Goal: Information Seeking & Learning: Check status

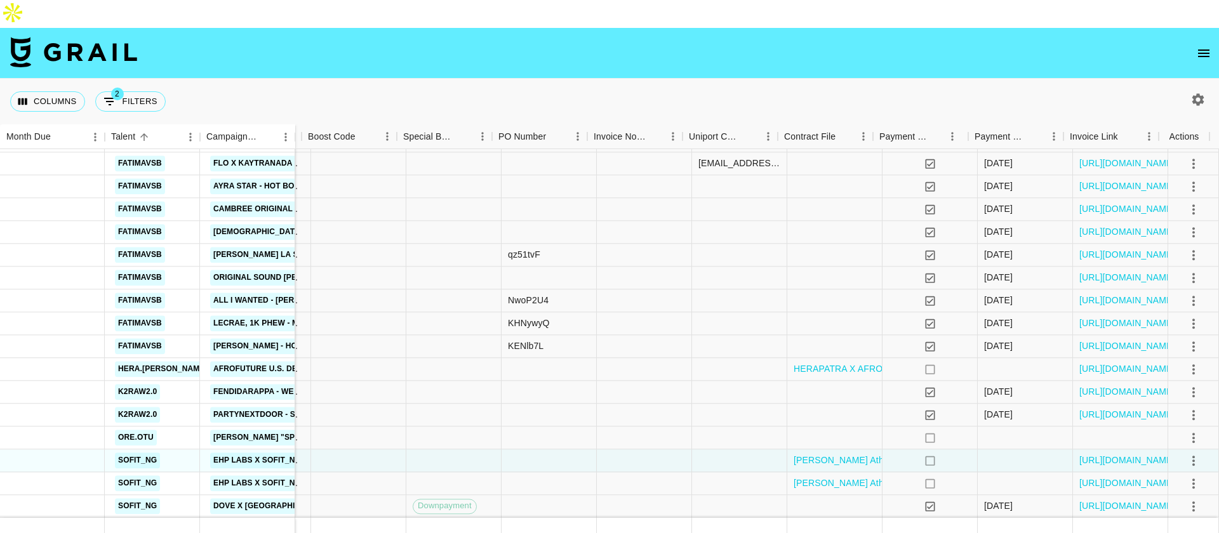
scroll to position [120, 930]
click at [1101, 478] on link "[URL][DOMAIN_NAME]" at bounding box center [1128, 484] width 96 height 13
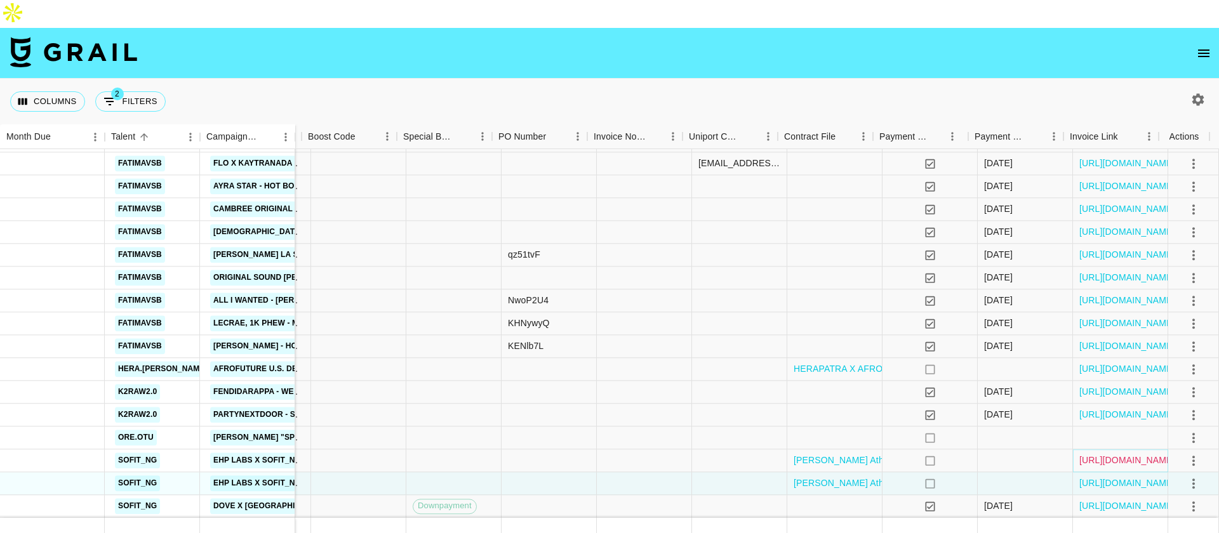
click at [1123, 455] on link "[URL][DOMAIN_NAME]" at bounding box center [1128, 461] width 96 height 13
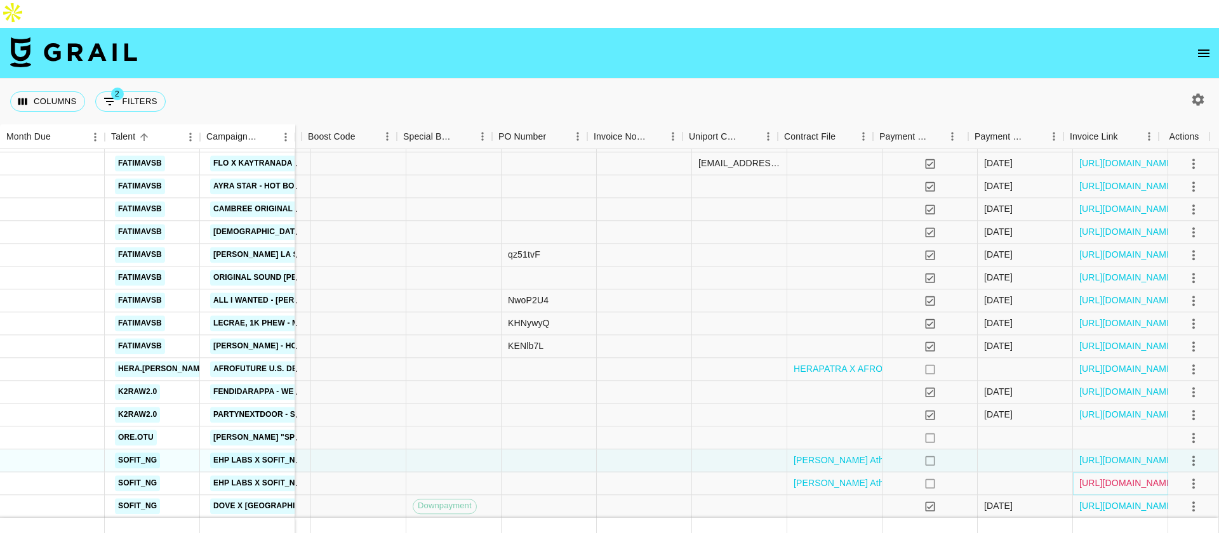
click at [1107, 478] on link "[URL][DOMAIN_NAME]" at bounding box center [1128, 484] width 96 height 13
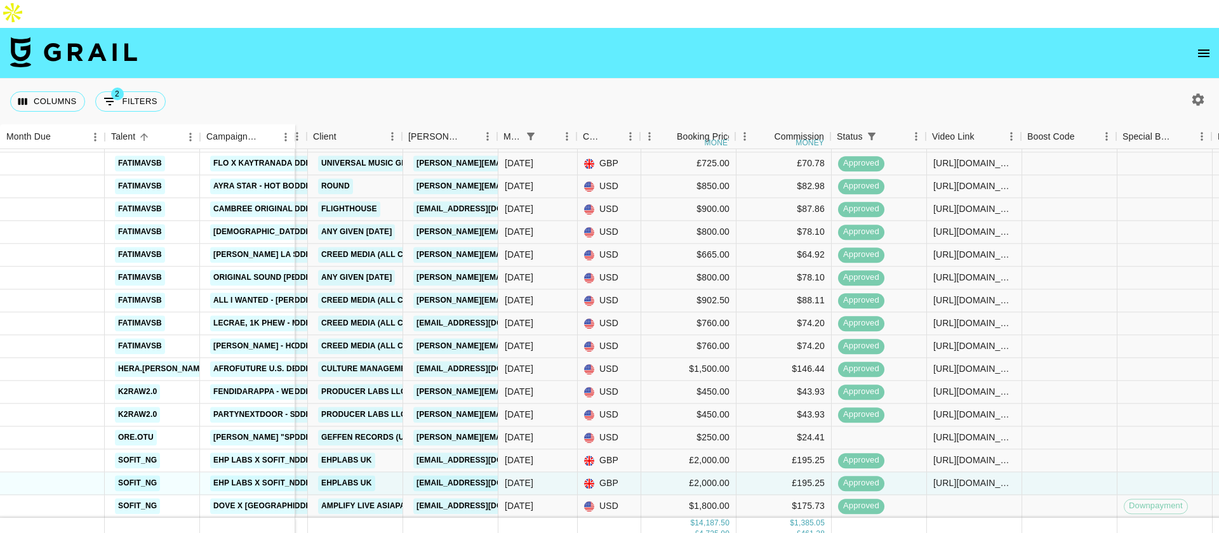
scroll to position [120, 211]
click at [540, 427] on div "[DATE]" at bounding box center [536, 438] width 79 height 23
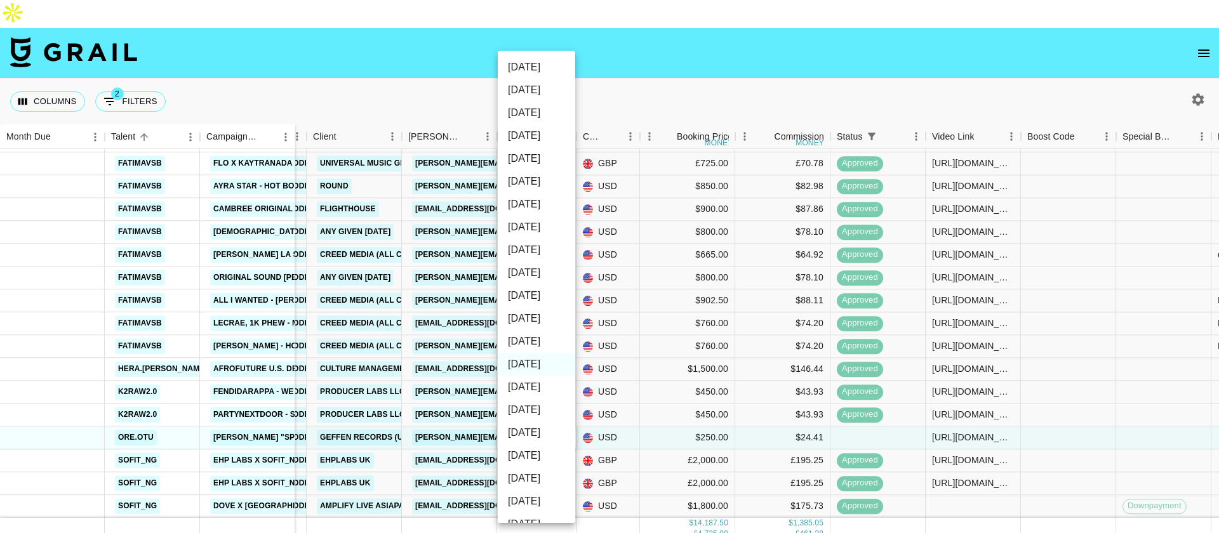
click at [533, 342] on li "[DATE]" at bounding box center [536, 341] width 77 height 23
type input "[DATE]"
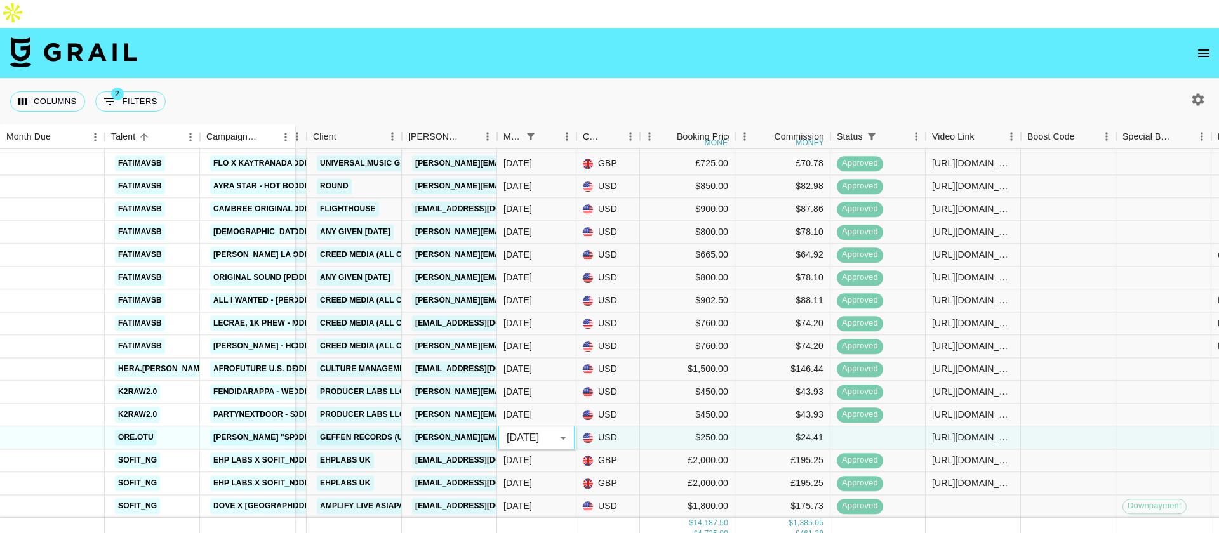
click at [687, 48] on nav at bounding box center [609, 53] width 1219 height 51
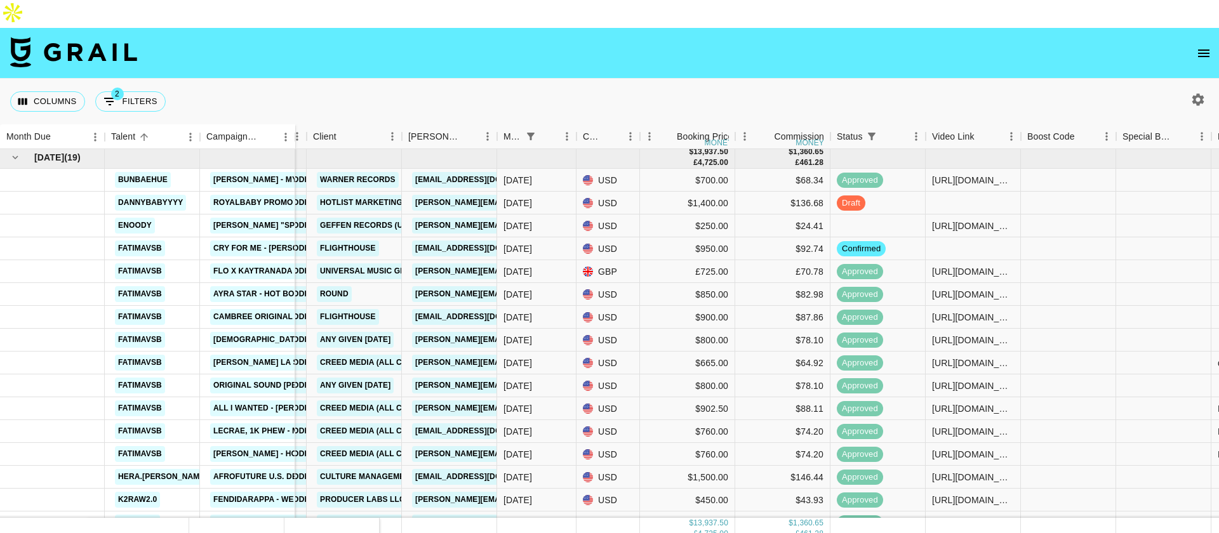
scroll to position [0, 211]
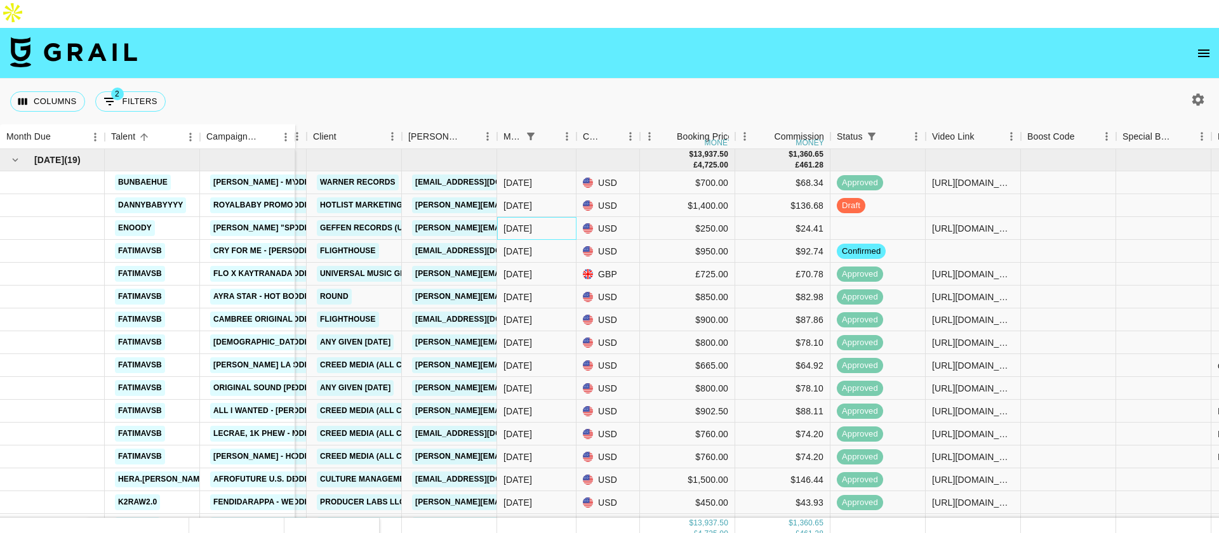
click at [528, 222] on div "[DATE]" at bounding box center [518, 228] width 29 height 13
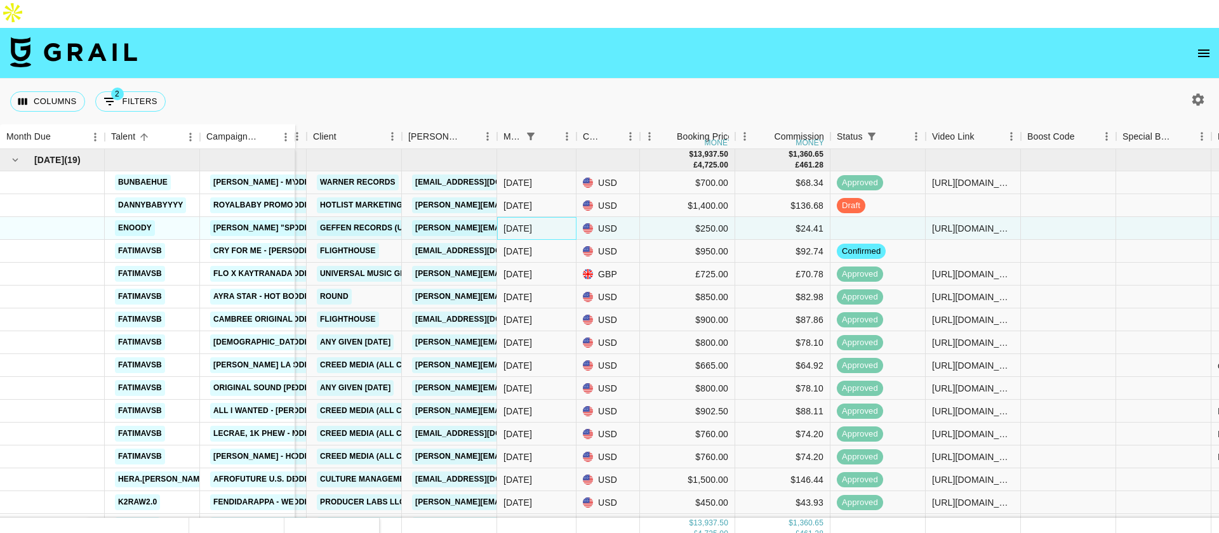
click at [528, 222] on div "[DATE]" at bounding box center [518, 228] width 29 height 13
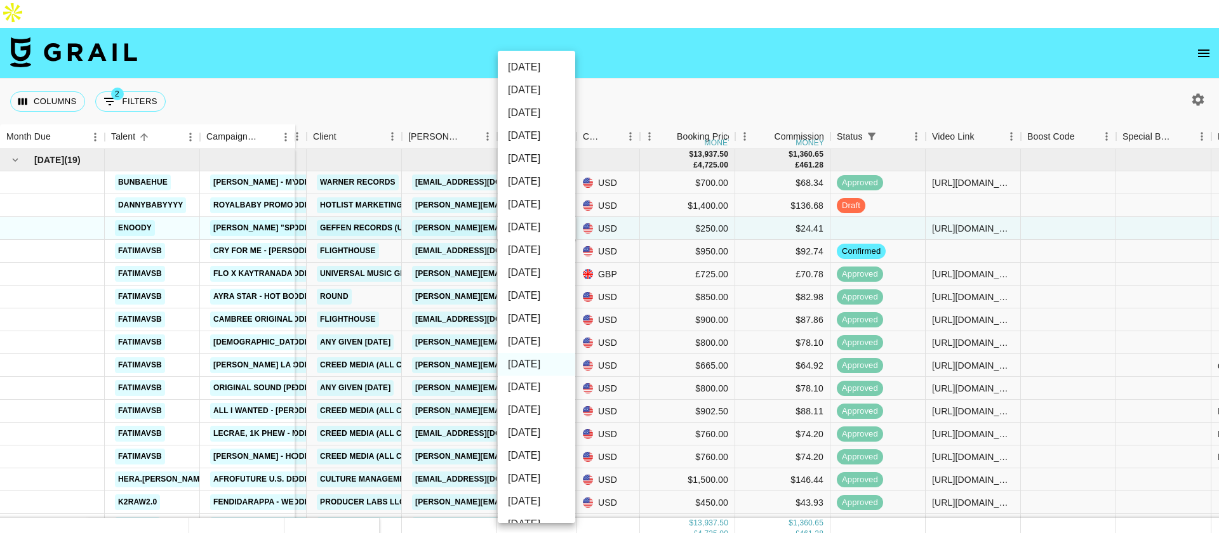
click at [544, 334] on li "[DATE]" at bounding box center [536, 341] width 77 height 23
type input "[DATE]"
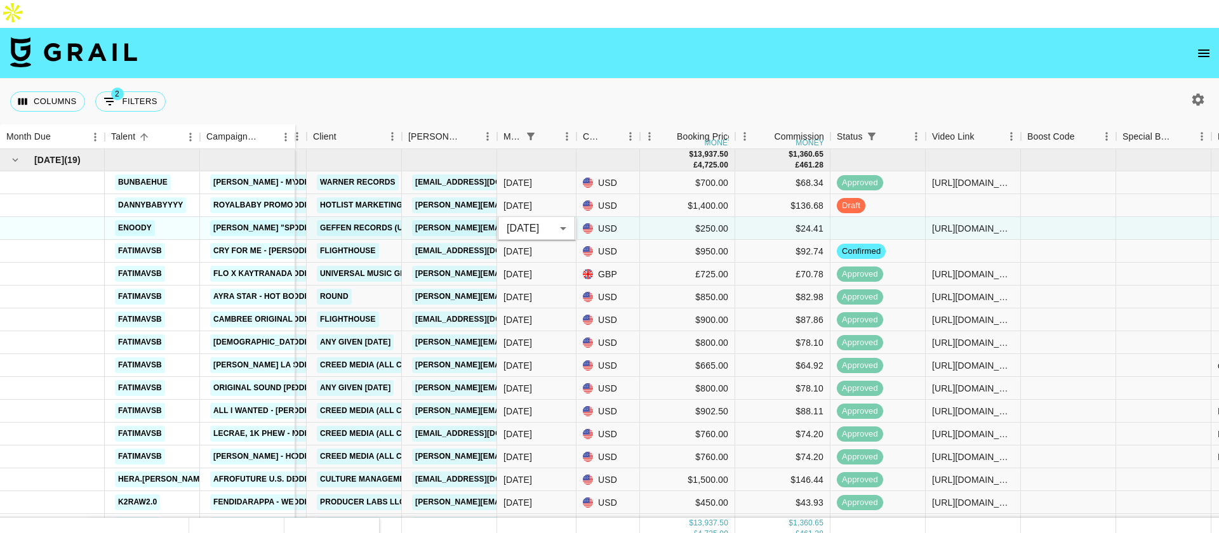
click at [655, 79] on div "Columns 2 Filters + Booking" at bounding box center [609, 102] width 1219 height 46
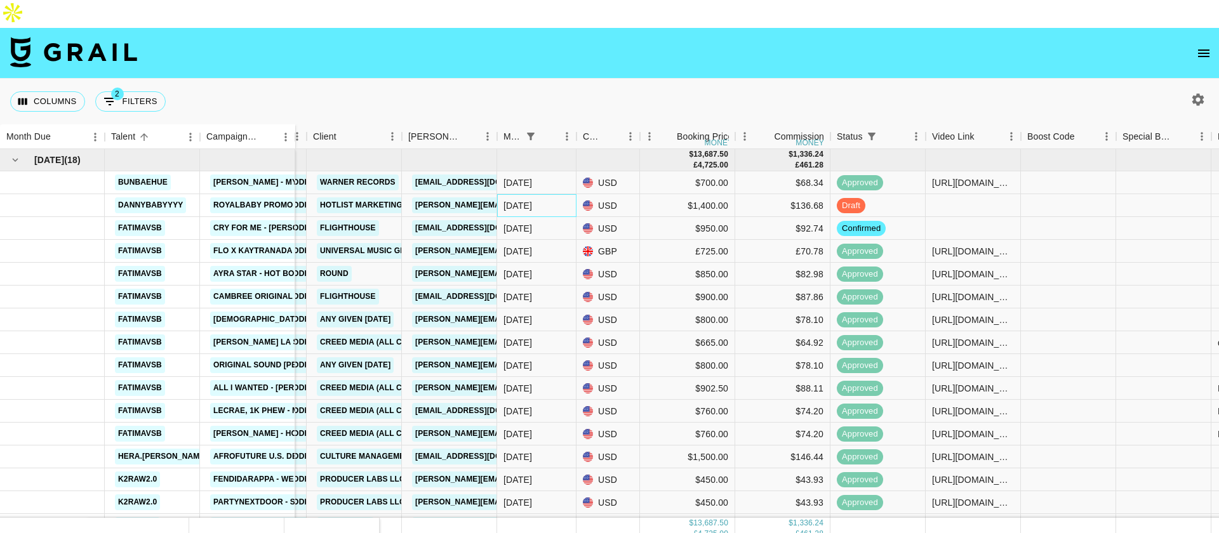
click at [542, 194] on div "[DATE]" at bounding box center [536, 205] width 79 height 23
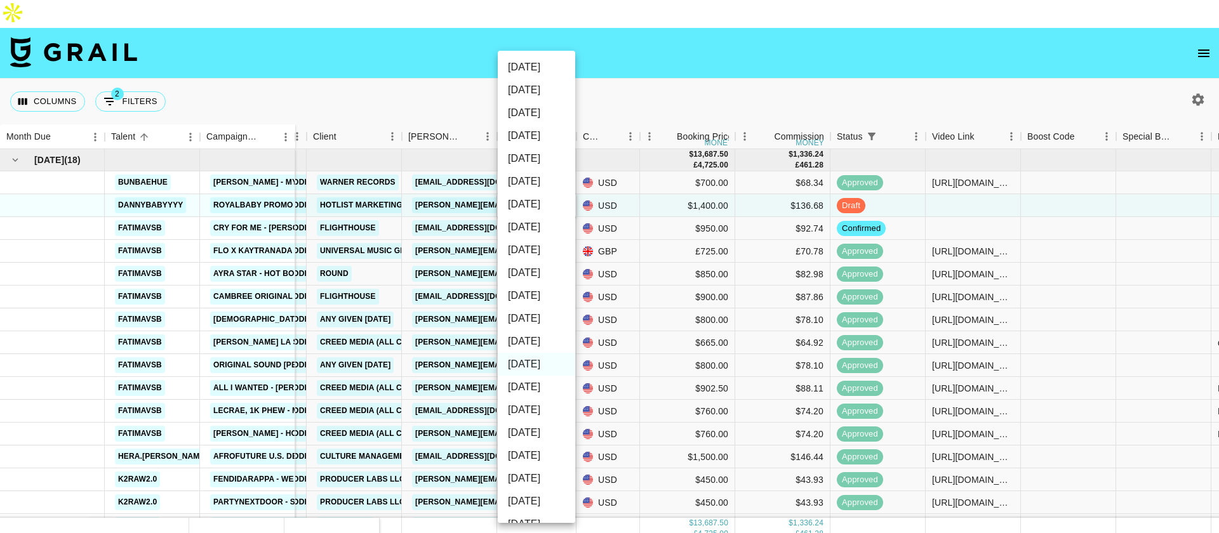
click at [539, 343] on li "[DATE]" at bounding box center [536, 341] width 77 height 23
type input "[DATE]"
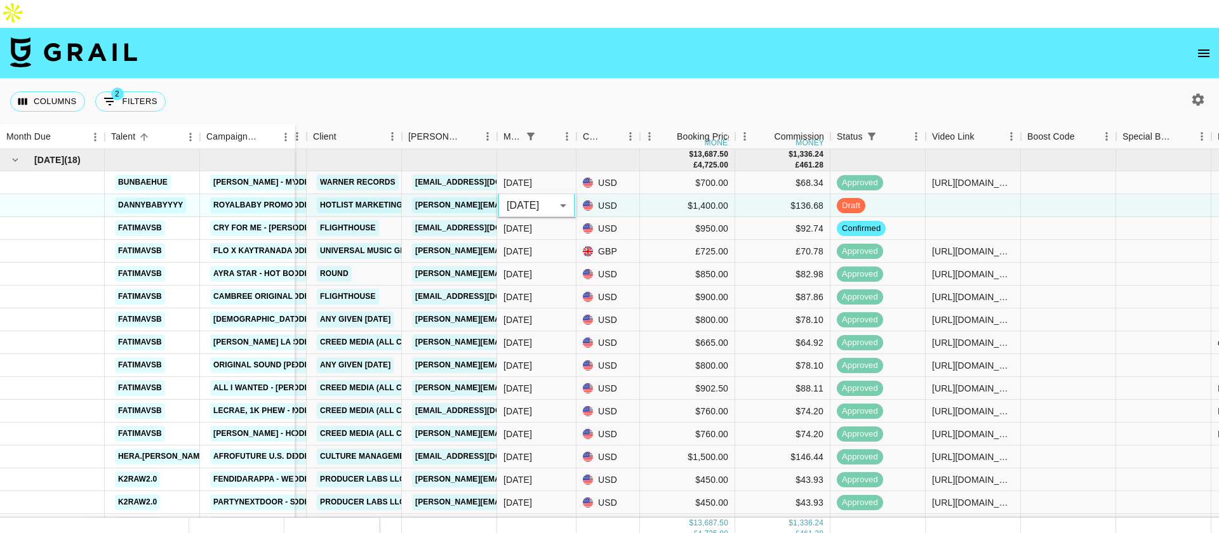
click at [627, 48] on nav at bounding box center [609, 53] width 1219 height 51
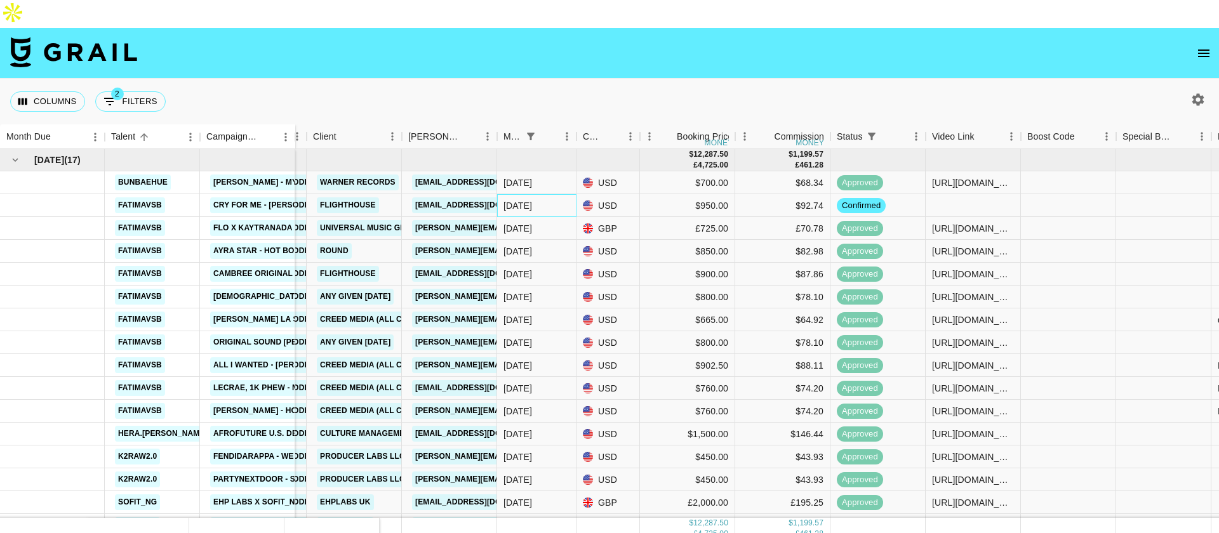
click at [540, 194] on div "[DATE]" at bounding box center [536, 205] width 79 height 23
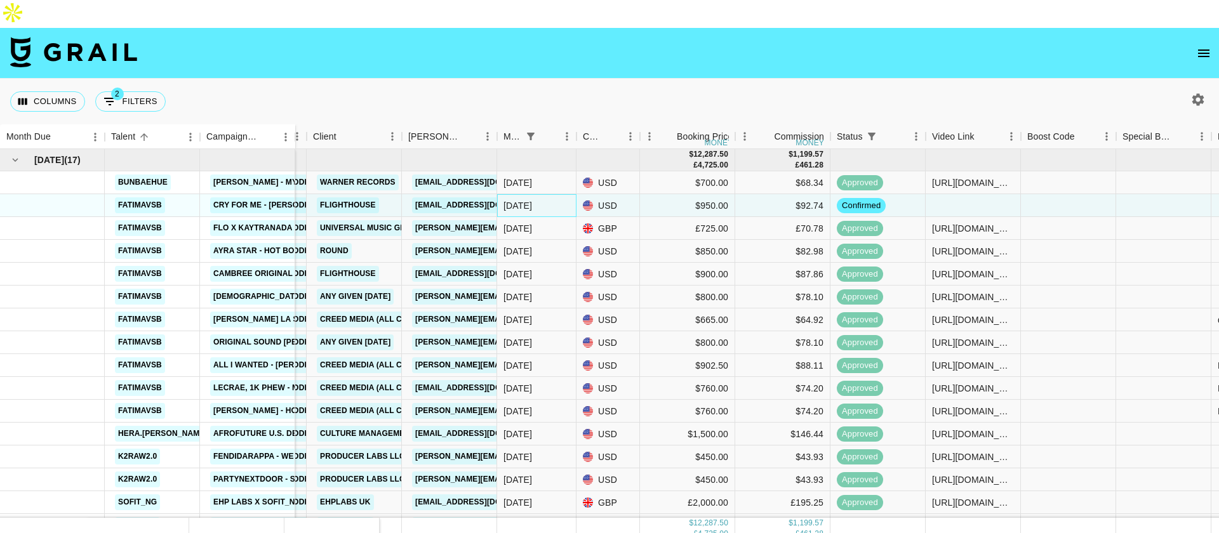
click at [540, 194] on div "[DATE]" at bounding box center [536, 205] width 79 height 23
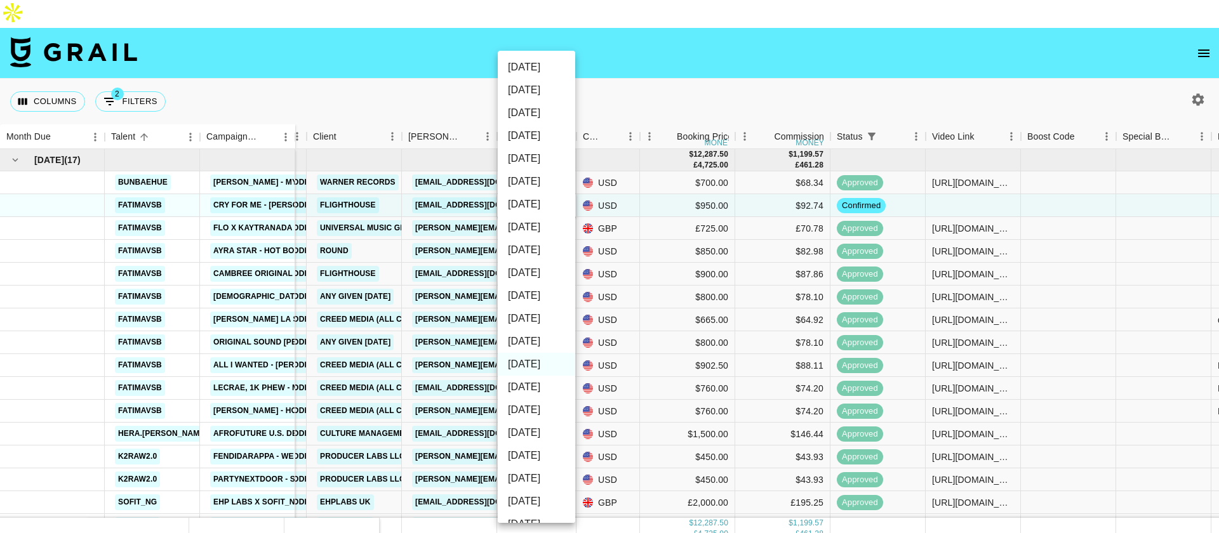
click at [542, 348] on li "[DATE]" at bounding box center [536, 341] width 77 height 23
type input "[DATE]"
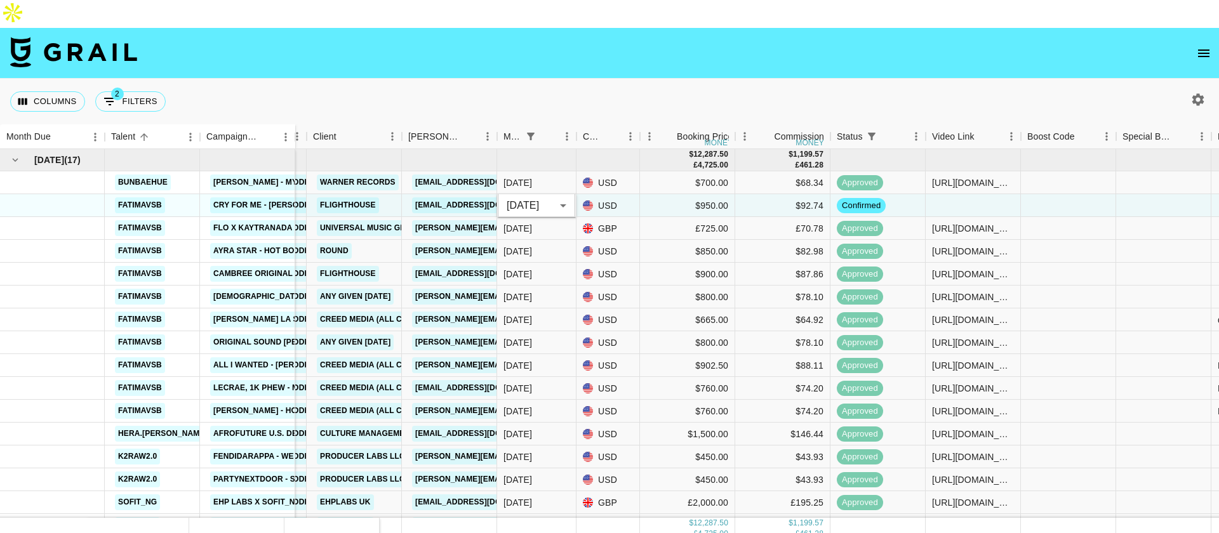
click at [583, 79] on div "Columns 2 Filters + Booking" at bounding box center [609, 102] width 1219 height 46
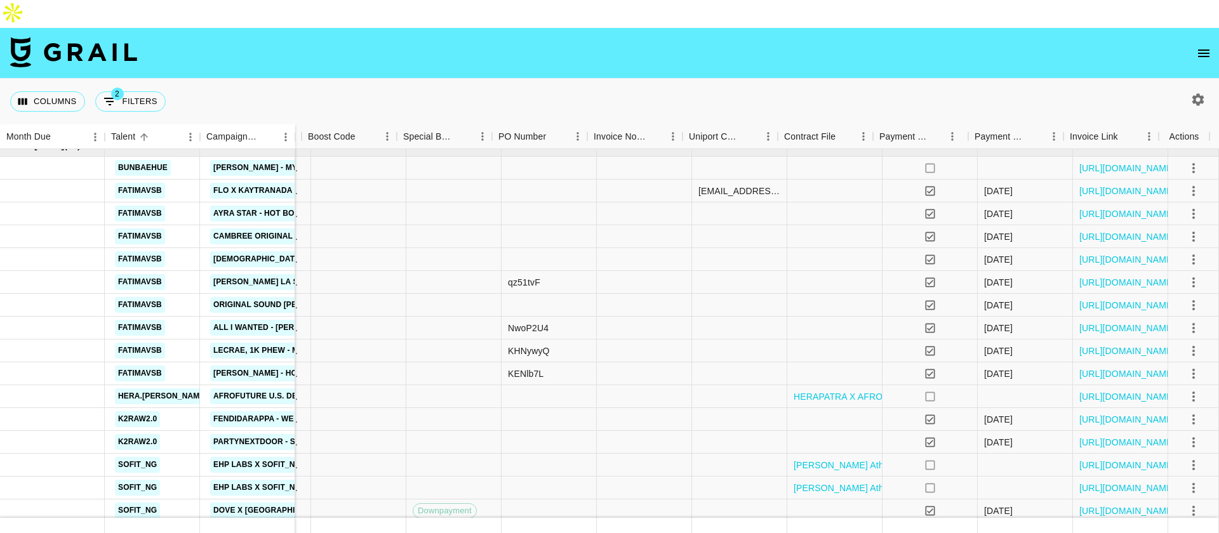
scroll to position [29, 930]
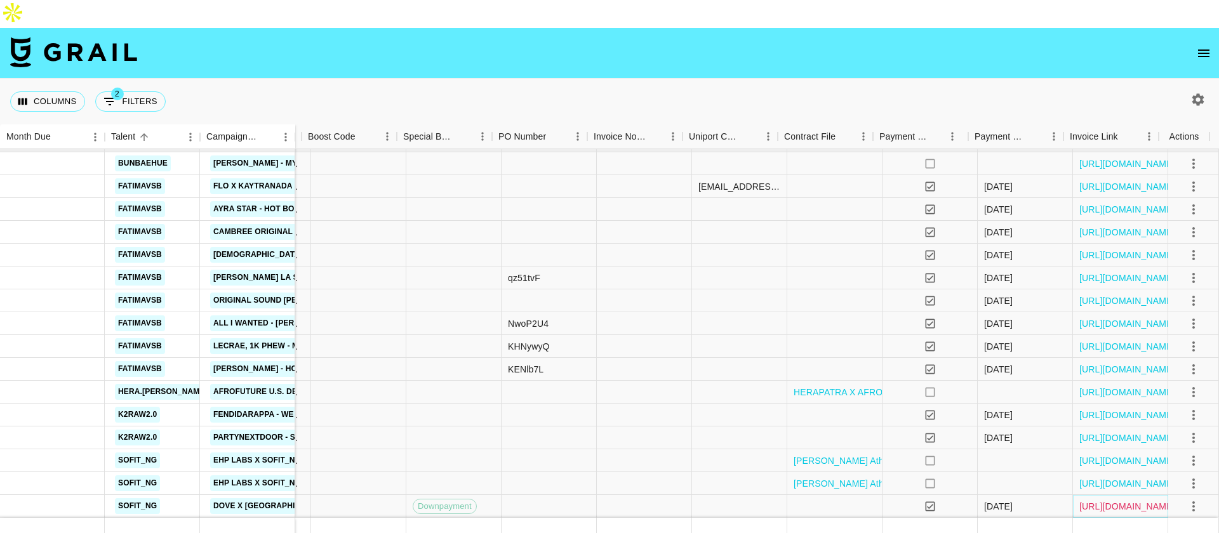
click at [1080, 500] on link "[URL][DOMAIN_NAME]" at bounding box center [1128, 506] width 96 height 13
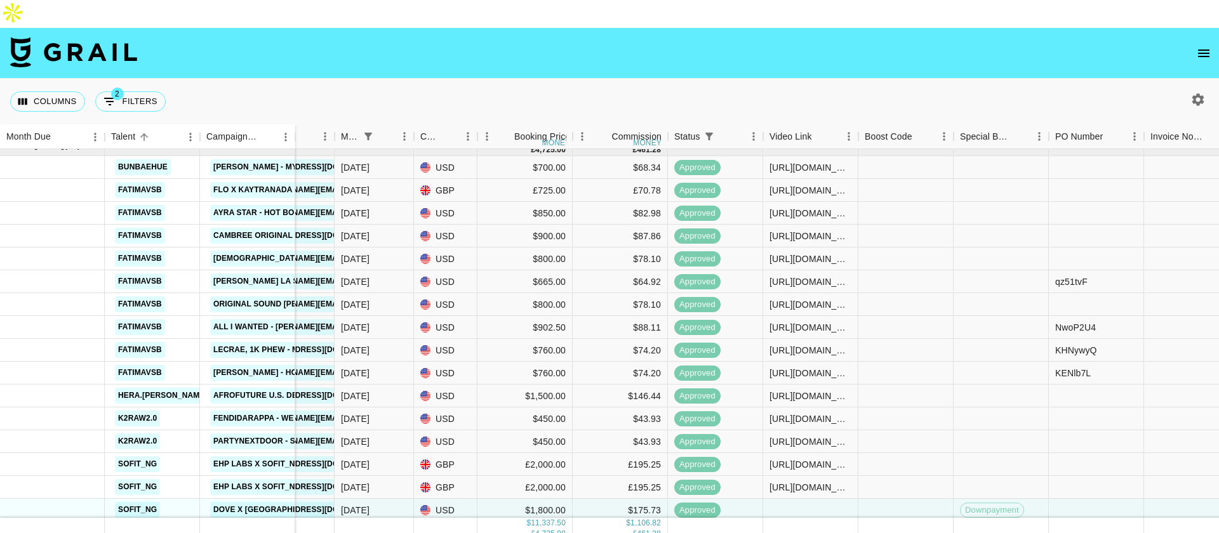
scroll to position [0, 373]
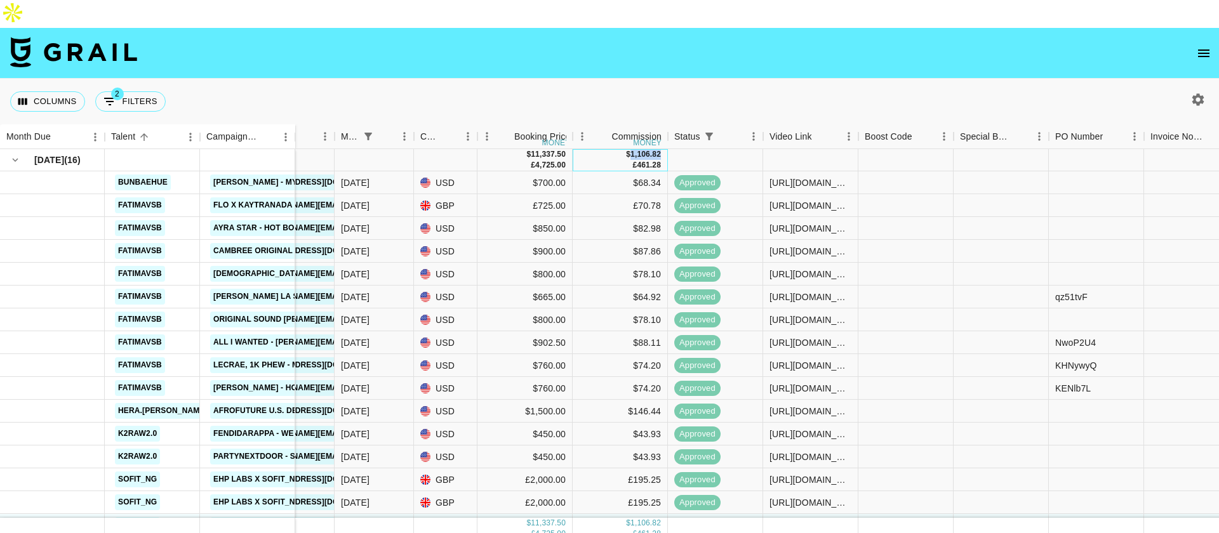
drag, startPoint x: 662, startPoint y: 124, endPoint x: 629, endPoint y: 124, distance: 33.7
click at [629, 149] on div "$ 1,106.82 £ 461.28" at bounding box center [620, 160] width 95 height 22
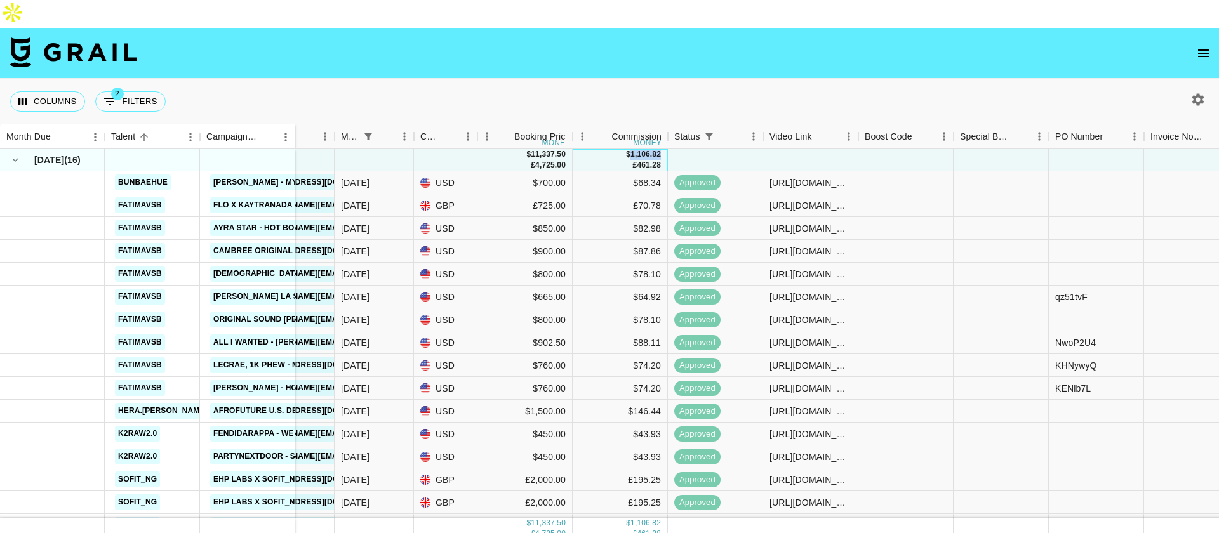
copy div "1,106.82"
click at [133, 91] on button "2 Filters" at bounding box center [130, 101] width 70 height 20
select select "status"
select select "isNotAnyOf"
select select "monthDue2"
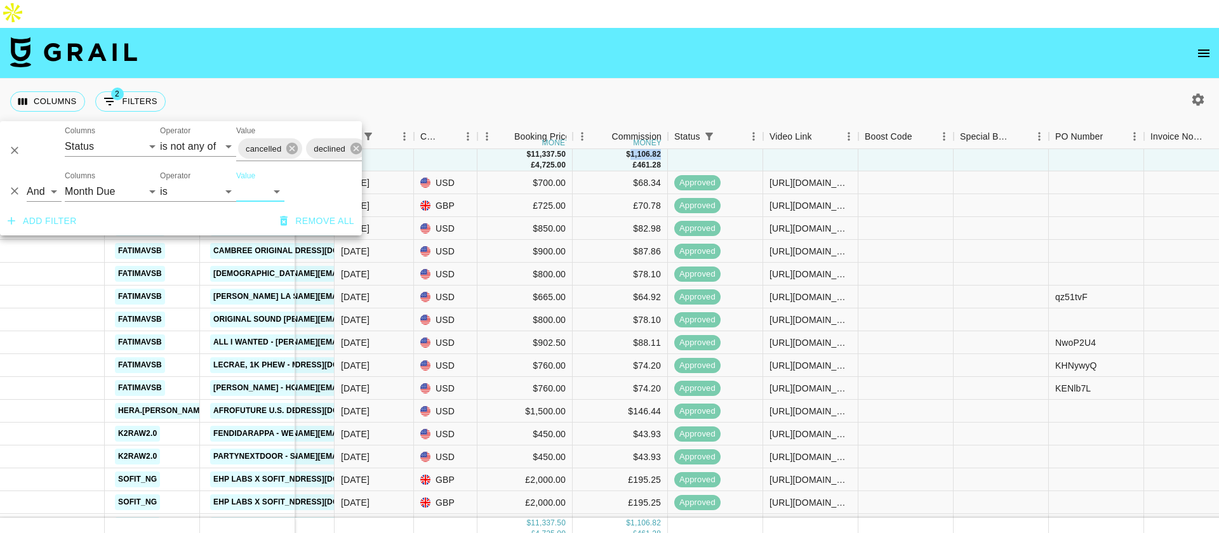
click at [260, 197] on select "[DATE] Aug '[DATE] Jun '[DATE] Apr '[DATE] Feb '[DATE] Dec '[DATE] Oct '[DATE] …" at bounding box center [260, 192] width 48 height 20
select select "[DATE]"
click at [236, 182] on select "[DATE] Aug '[DATE] Jun '[DATE] Apr '[DATE] Feb '[DATE] Dec '[DATE] Oct '[DATE] …" at bounding box center [260, 192] width 48 height 20
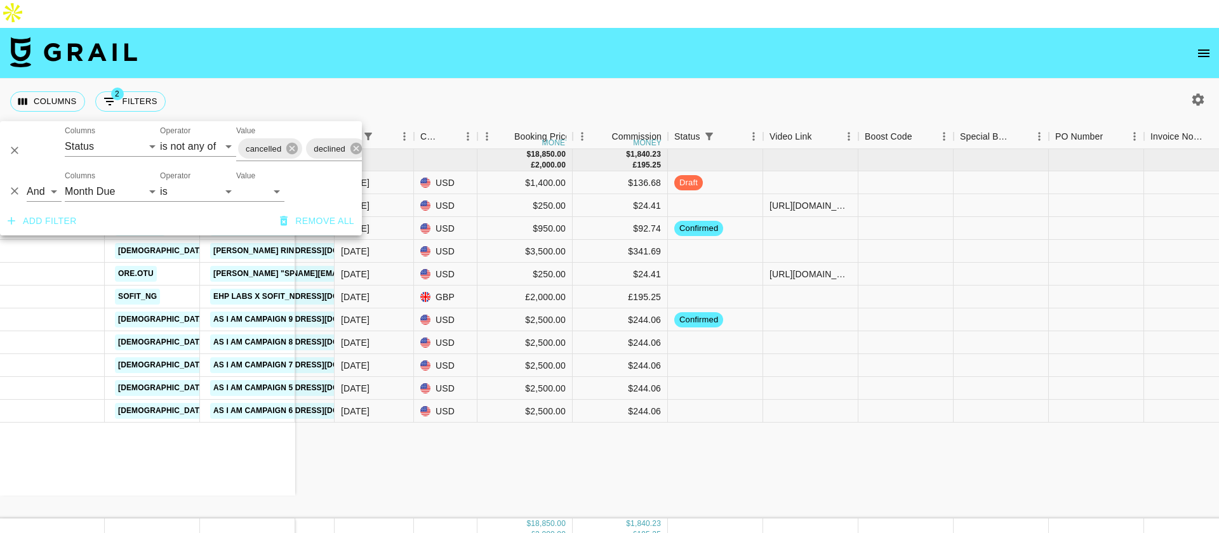
click at [642, 41] on nav at bounding box center [609, 53] width 1219 height 51
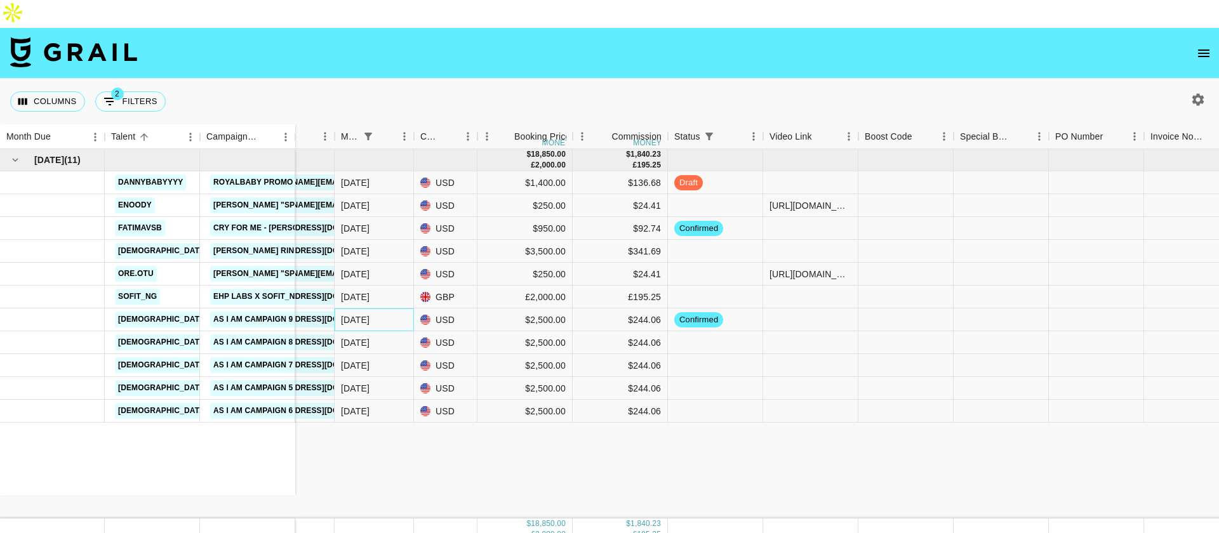
click at [372, 309] on div "[DATE]" at bounding box center [374, 320] width 79 height 23
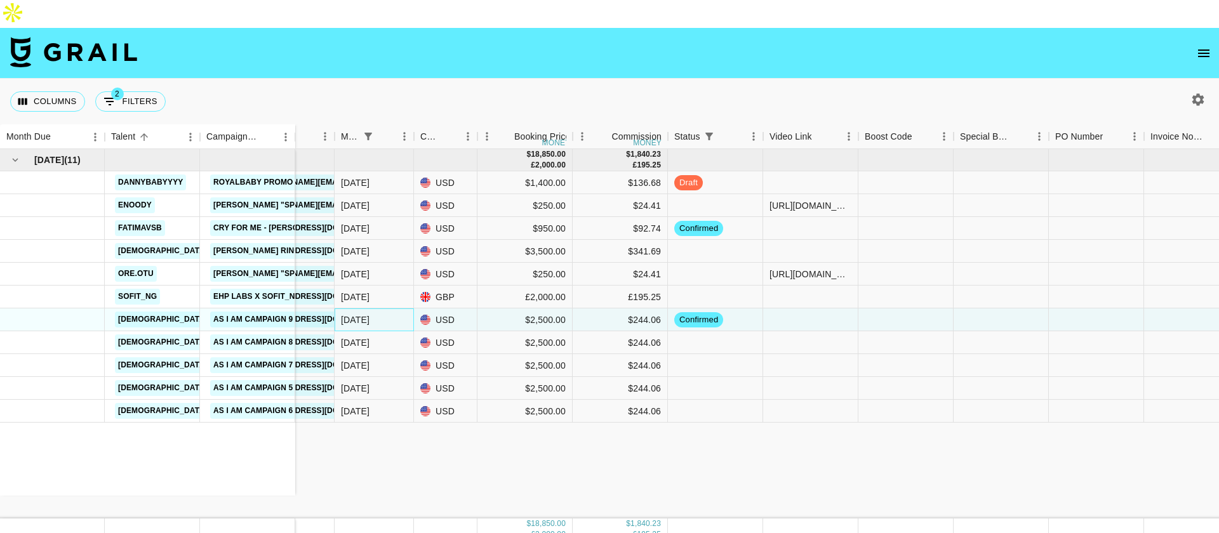
click at [372, 309] on div "[DATE]" at bounding box center [374, 320] width 79 height 23
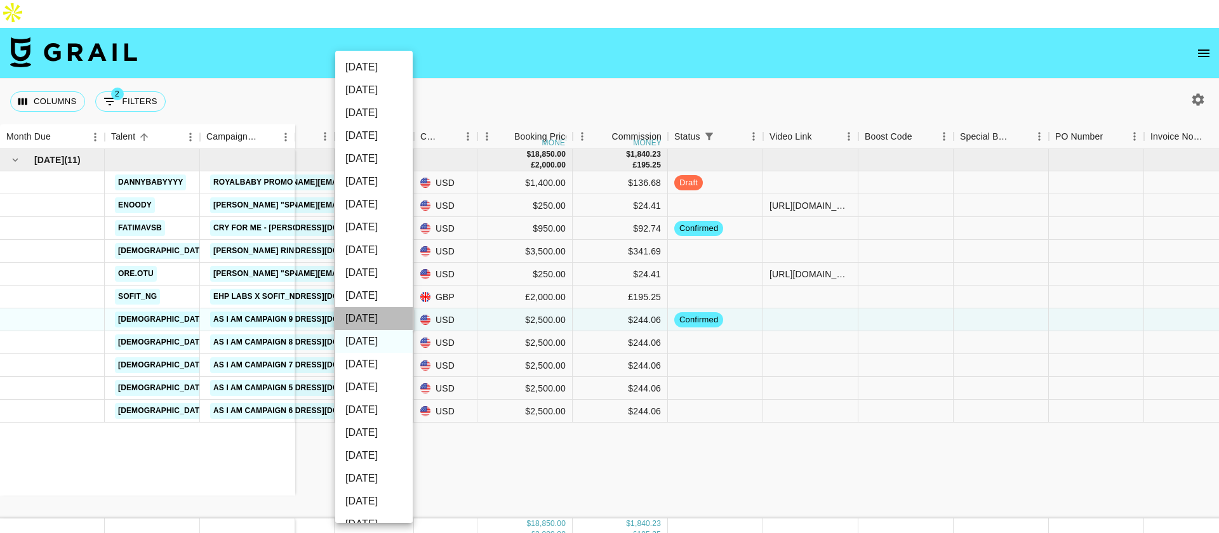
click at [379, 326] on li "[DATE]" at bounding box center [373, 318] width 77 height 23
type input "[DATE]"
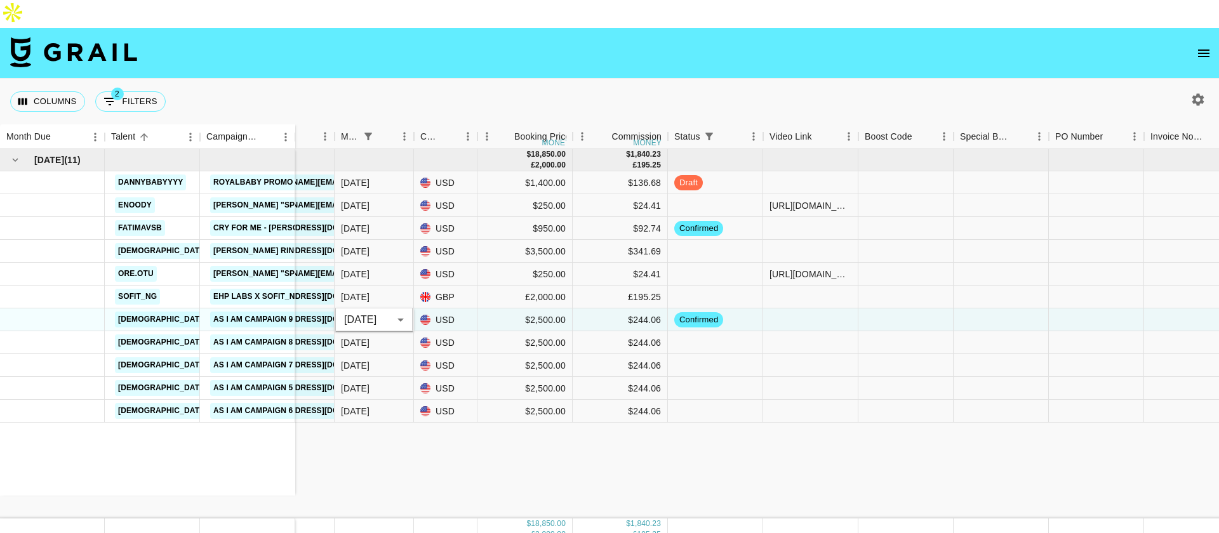
click at [504, 427] on div "[DATE] ( 11 ) dannybabyyyy Royalbaby Promo enoody [PERSON_NAME] "Spend it" Sped…" at bounding box center [697, 334] width 2140 height 370
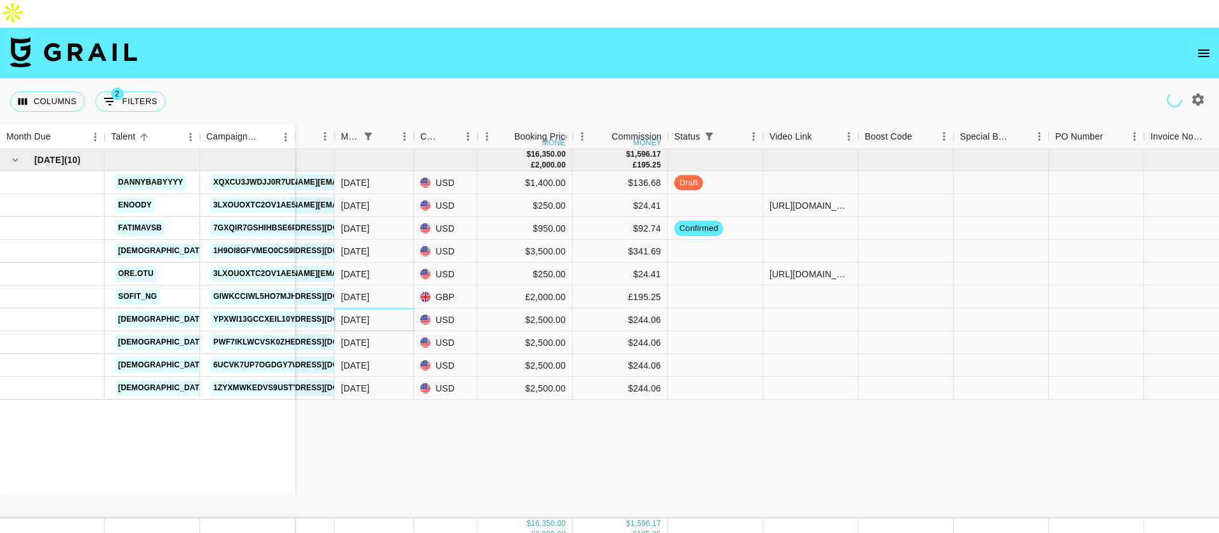
click at [373, 309] on div "[DATE]" at bounding box center [374, 320] width 79 height 23
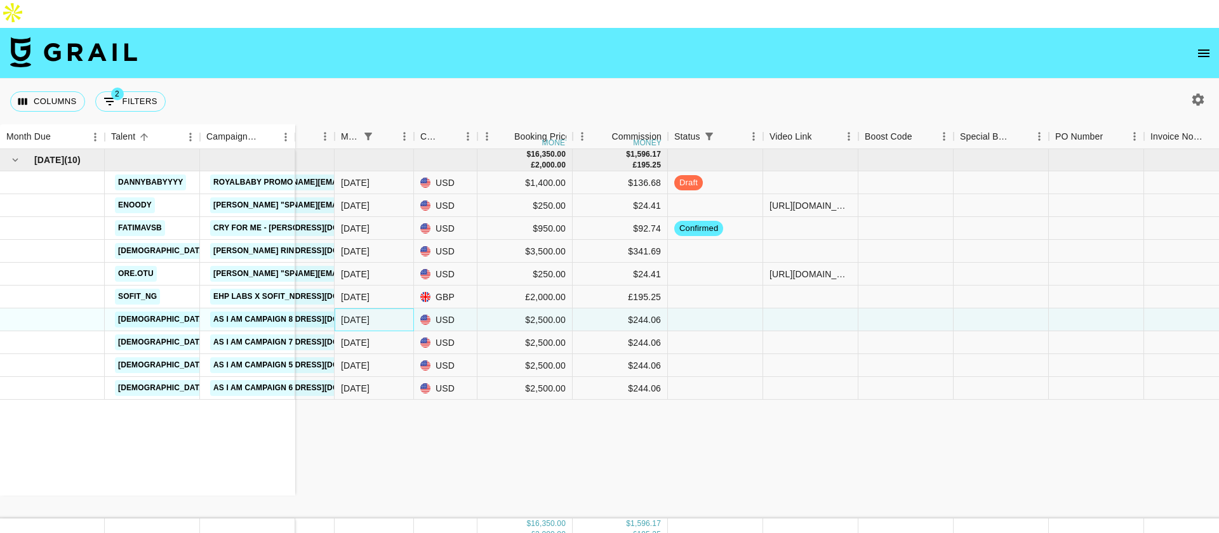
click at [373, 309] on div "[DATE]" at bounding box center [374, 320] width 79 height 23
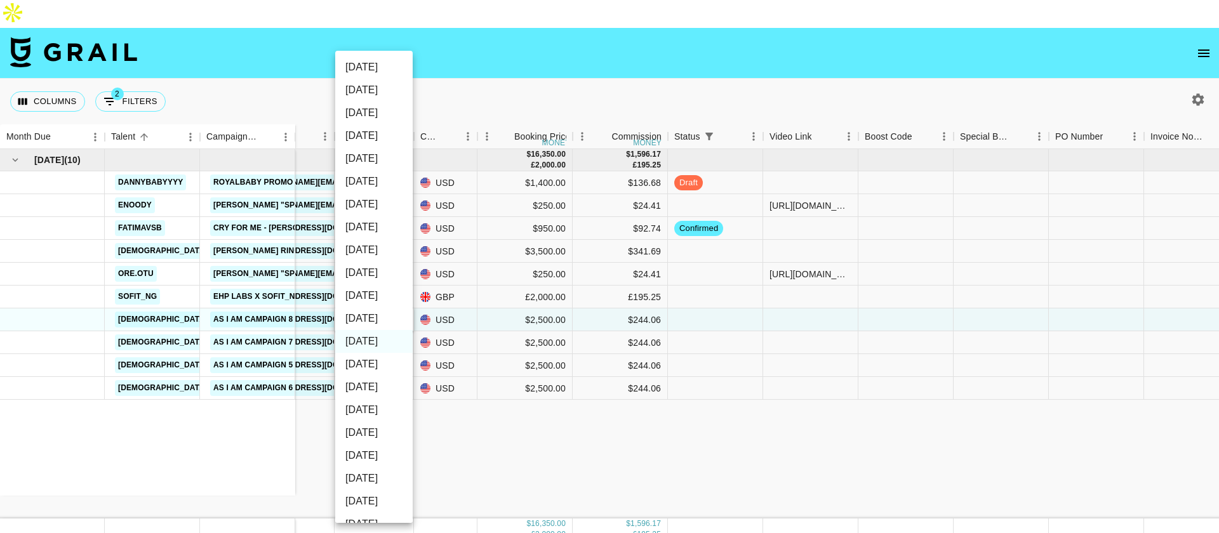
click at [369, 318] on li "[DATE]" at bounding box center [373, 318] width 77 height 23
type input "[DATE]"
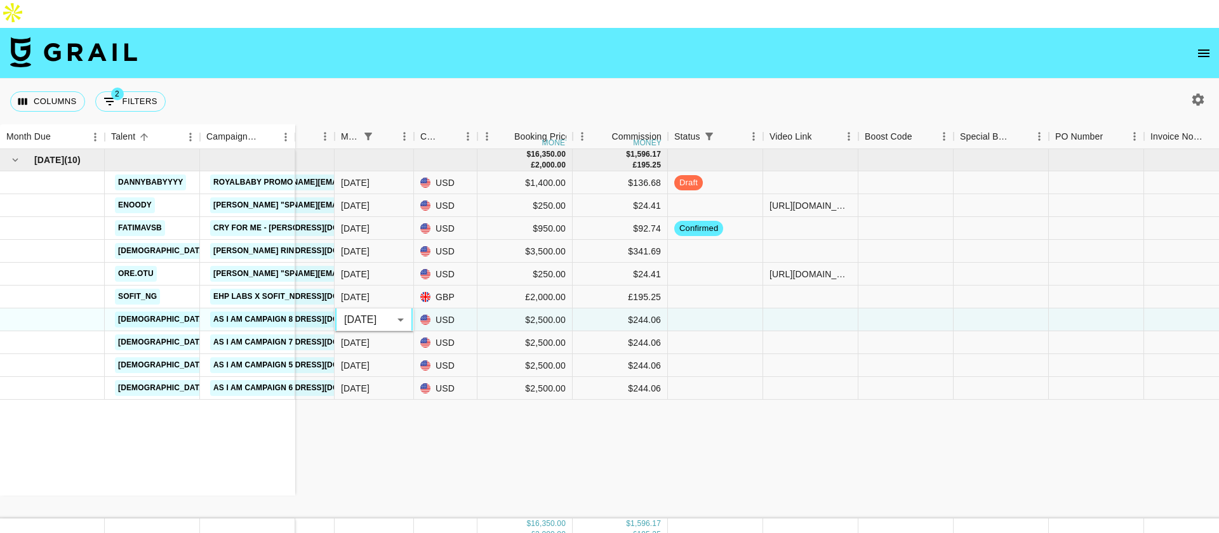
click at [532, 467] on div "[DATE] Aug '[DATE] Jun '[DATE] Apr '[DATE] Feb '[DATE] Dec '[DATE] Oct '[DATE] …" at bounding box center [609, 266] width 1219 height 533
click at [391, 415] on div "[DATE] ( 10 ) dannybabyyyy Royalbaby Promo enoody [PERSON_NAME] "Spend it" Sped…" at bounding box center [697, 334] width 2140 height 370
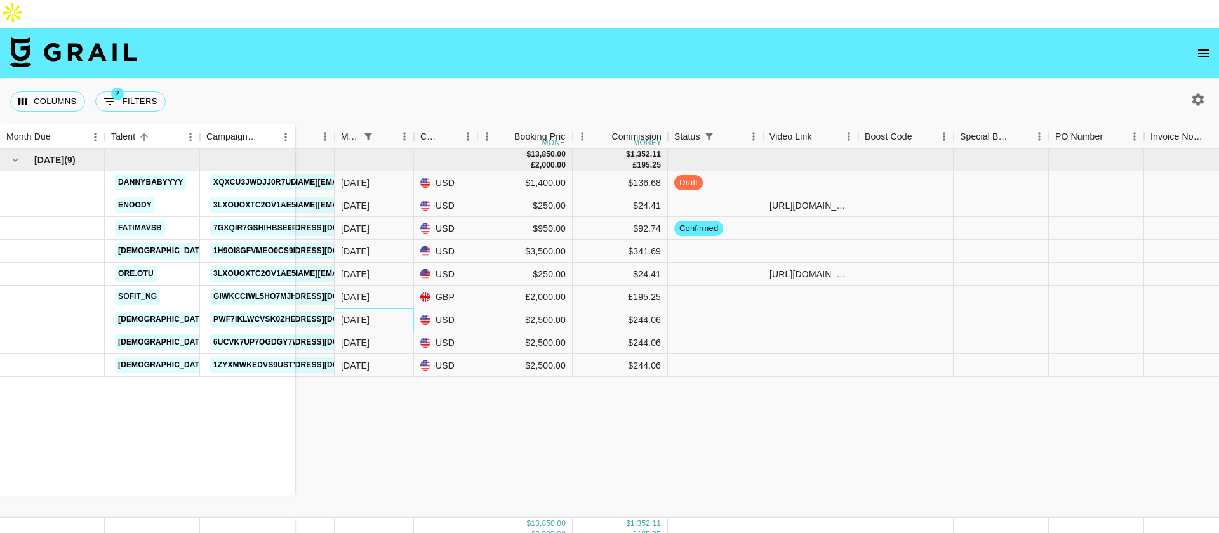
click at [382, 309] on div "[DATE]" at bounding box center [374, 320] width 79 height 23
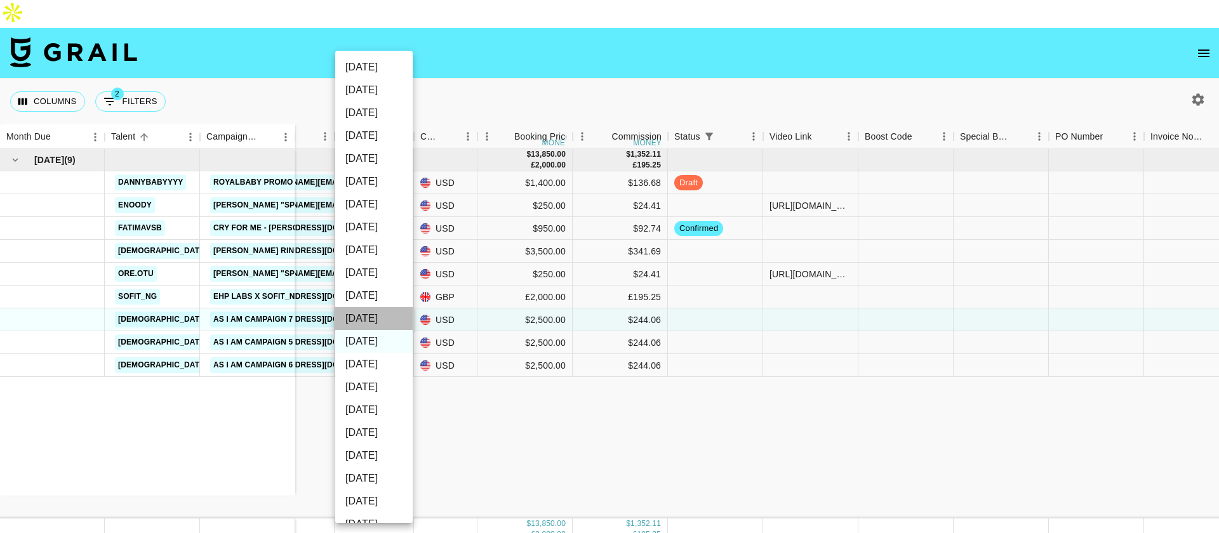
click at [381, 311] on li "[DATE]" at bounding box center [373, 318] width 77 height 23
type input "[DATE]"
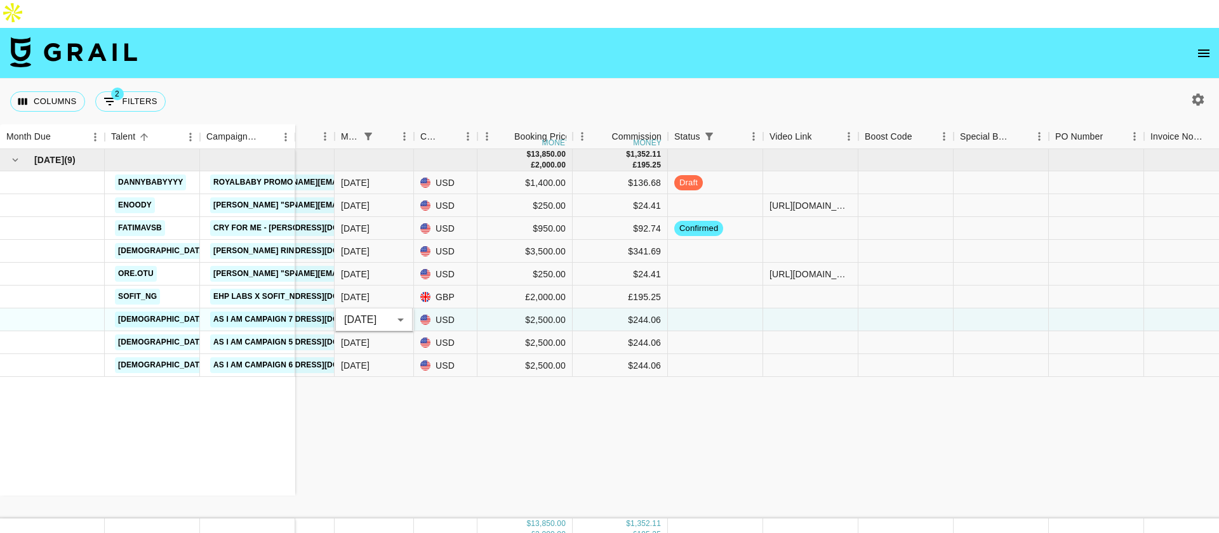
click at [379, 385] on div "[DATE] ( 9 ) dannybabyyyy Royalbaby Promo enoody [PERSON_NAME] "Spend it" Sped …" at bounding box center [697, 334] width 2140 height 370
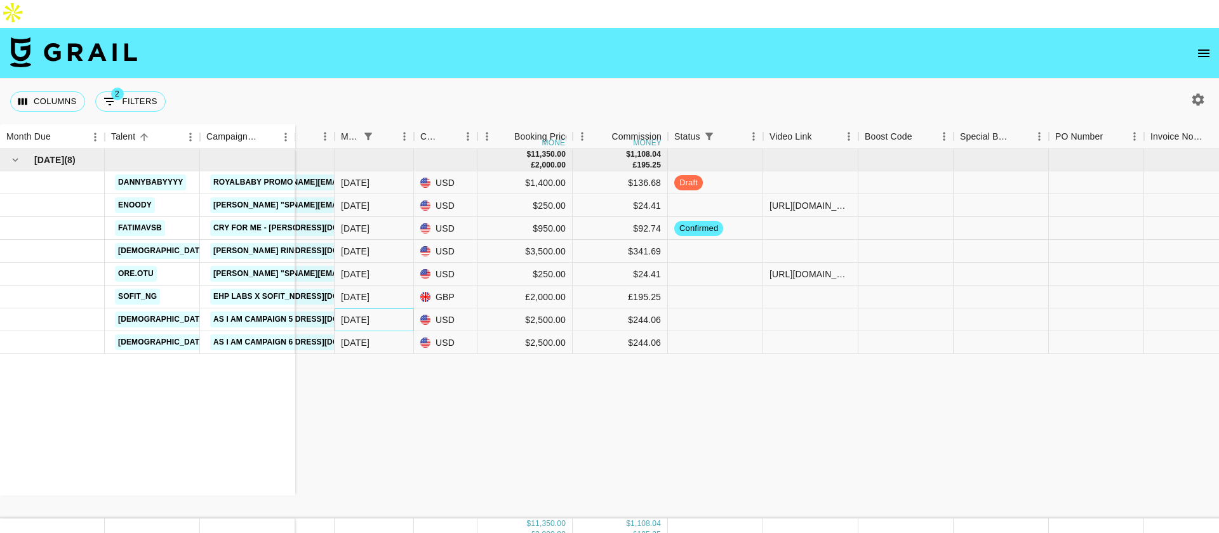
click at [371, 309] on div "[DATE]" at bounding box center [374, 320] width 79 height 23
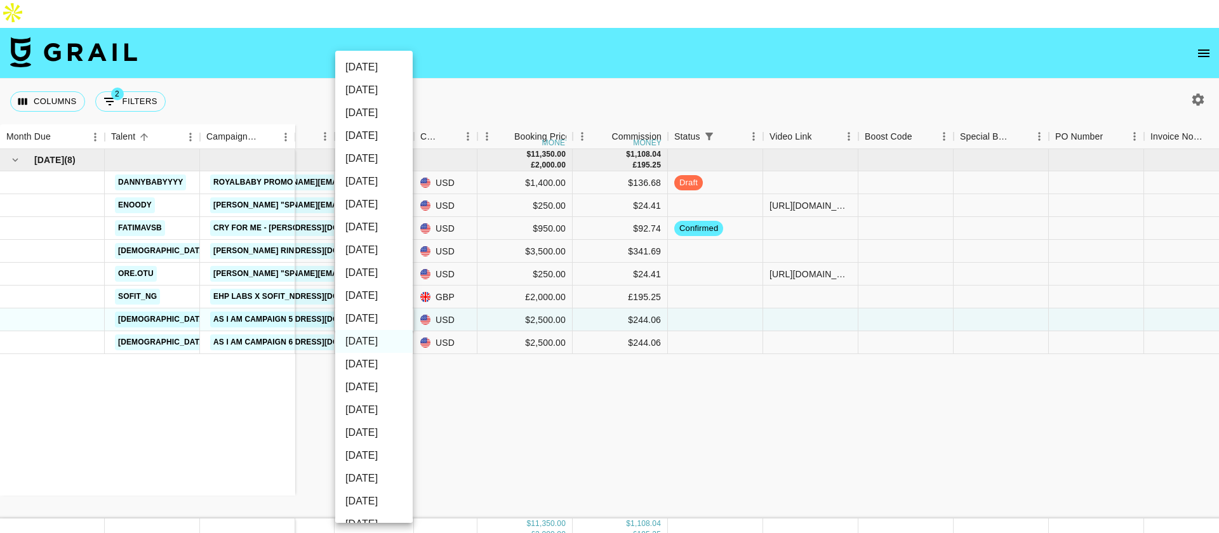
click at [372, 323] on li "[DATE]" at bounding box center [373, 318] width 77 height 23
type input "[DATE]"
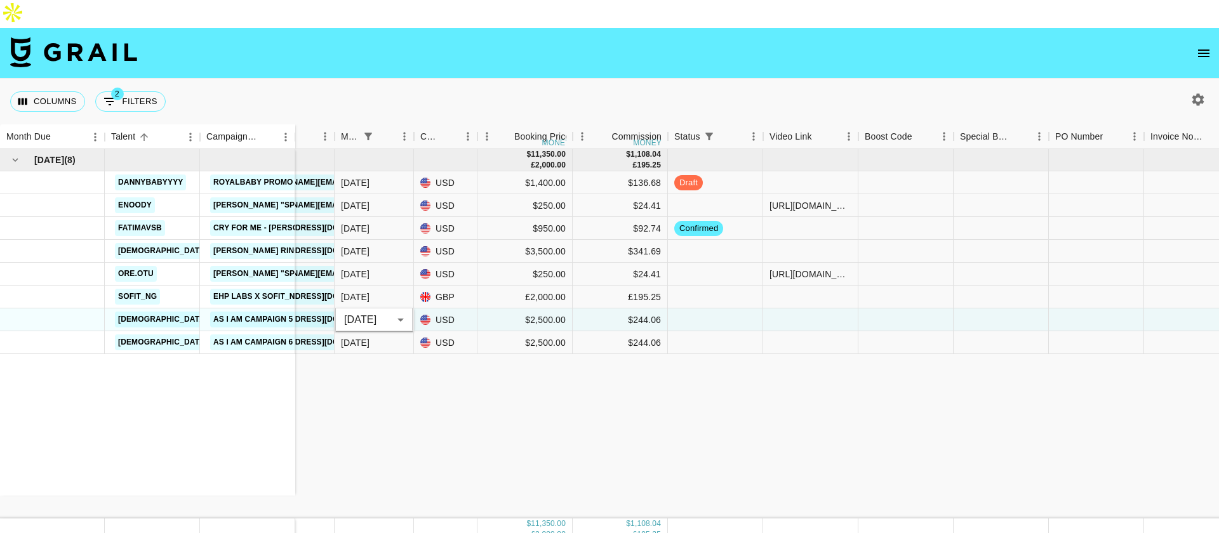
click at [412, 374] on div "[DATE] ( 8 ) dannybabyyyy Royalbaby Promo enoody [PERSON_NAME] "Spend it" Sped …" at bounding box center [697, 334] width 2140 height 370
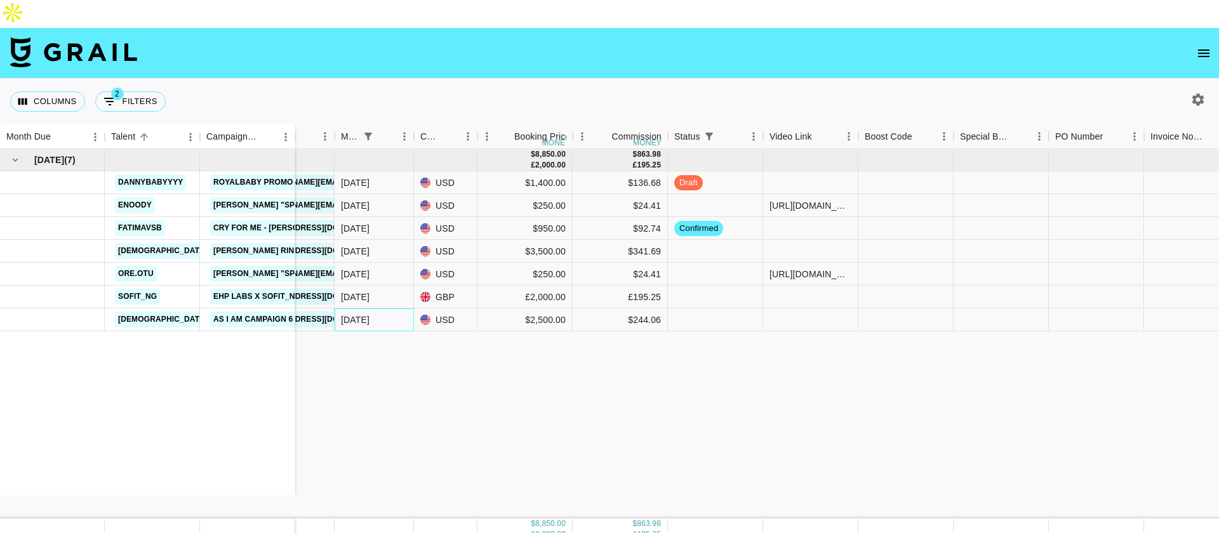
click at [377, 309] on div "[DATE]" at bounding box center [374, 320] width 79 height 23
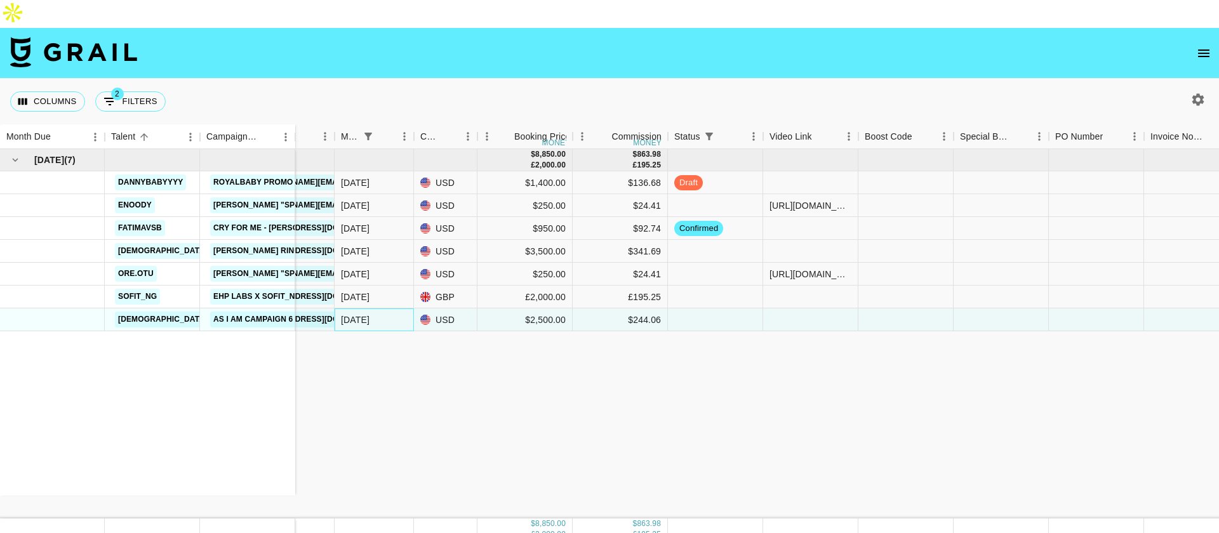
click at [377, 309] on div "[DATE]" at bounding box center [374, 320] width 79 height 23
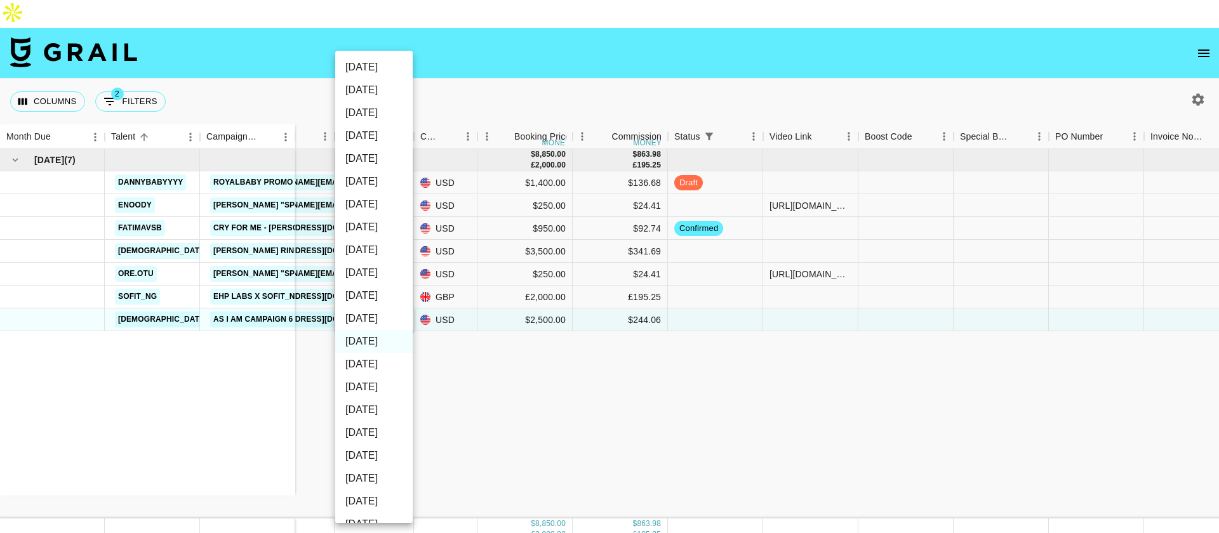
click at [377, 322] on li "[DATE]" at bounding box center [373, 318] width 77 height 23
type input "[DATE]"
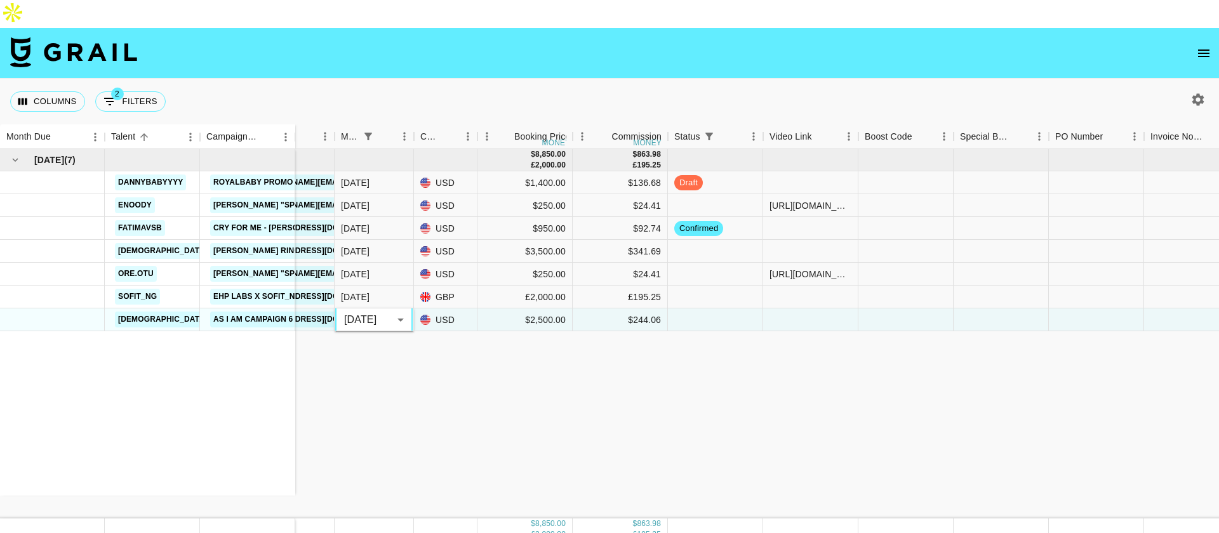
click at [516, 389] on div "[DATE] ( 7 ) dannybabyyyy Royalbaby Promo enoody [PERSON_NAME] "Spend it" Sped …" at bounding box center [697, 334] width 2140 height 370
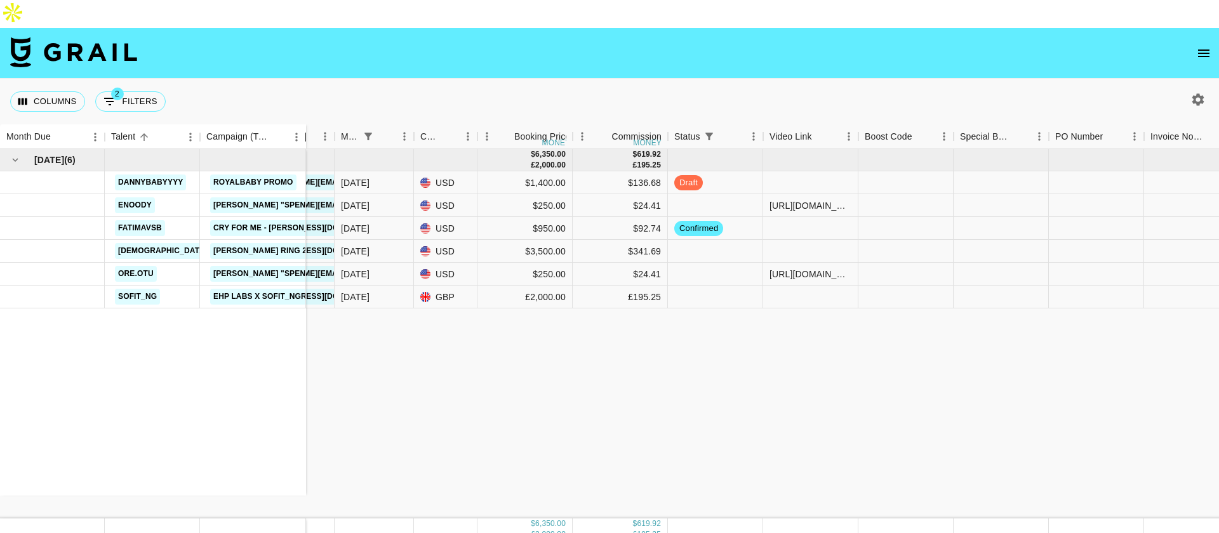
drag, startPoint x: 295, startPoint y: 114, endPoint x: 305, endPoint y: 156, distance: 43.1
click at [305, 156] on div "Month Due Talent Campaign (Type) Airtable ID Manager Client [PERSON_NAME] Month…" at bounding box center [609, 332] width 1219 height 417
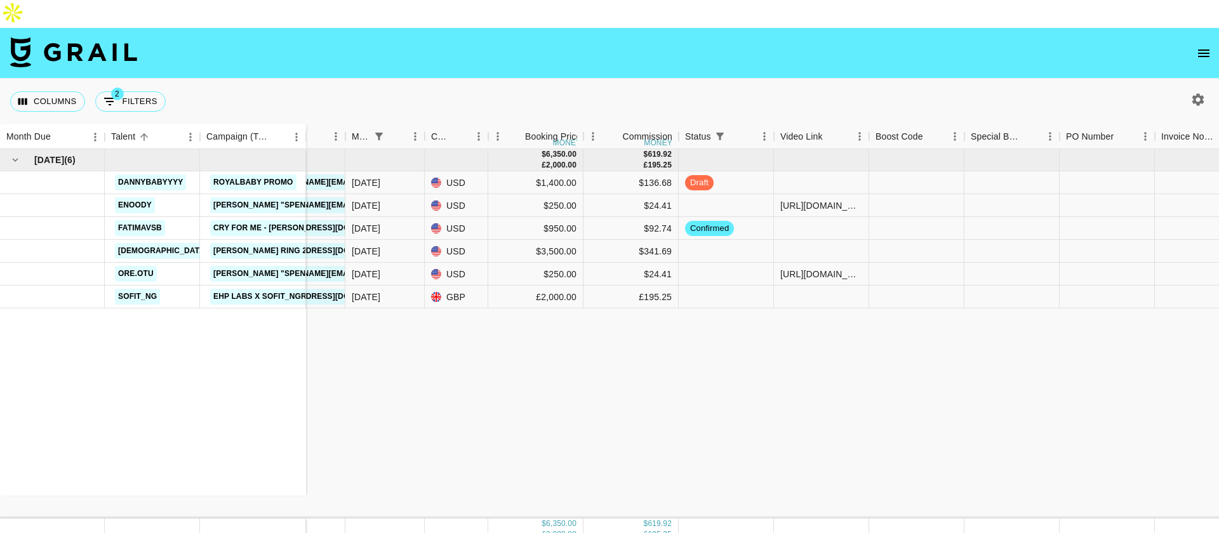
click at [484, 373] on div "[DATE] ( 6 ) dannybabyyyy Royalbaby Promo enoody [PERSON_NAME] "Spend it" Sped …" at bounding box center [702, 334] width 2151 height 370
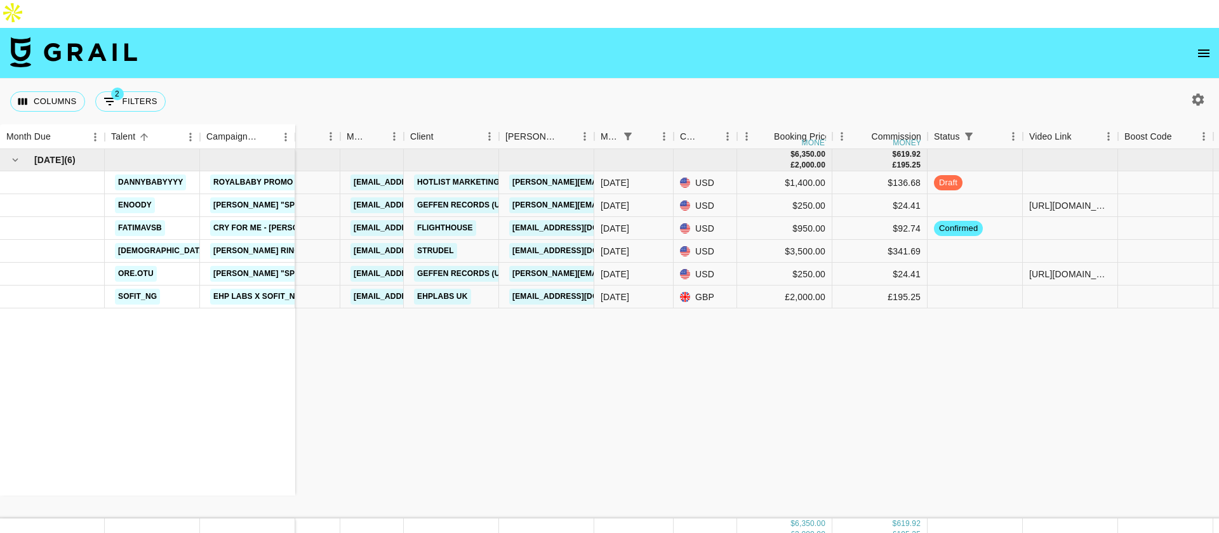
scroll to position [0, 114]
